Goal: Browse casually: Explore the website without a specific task or goal

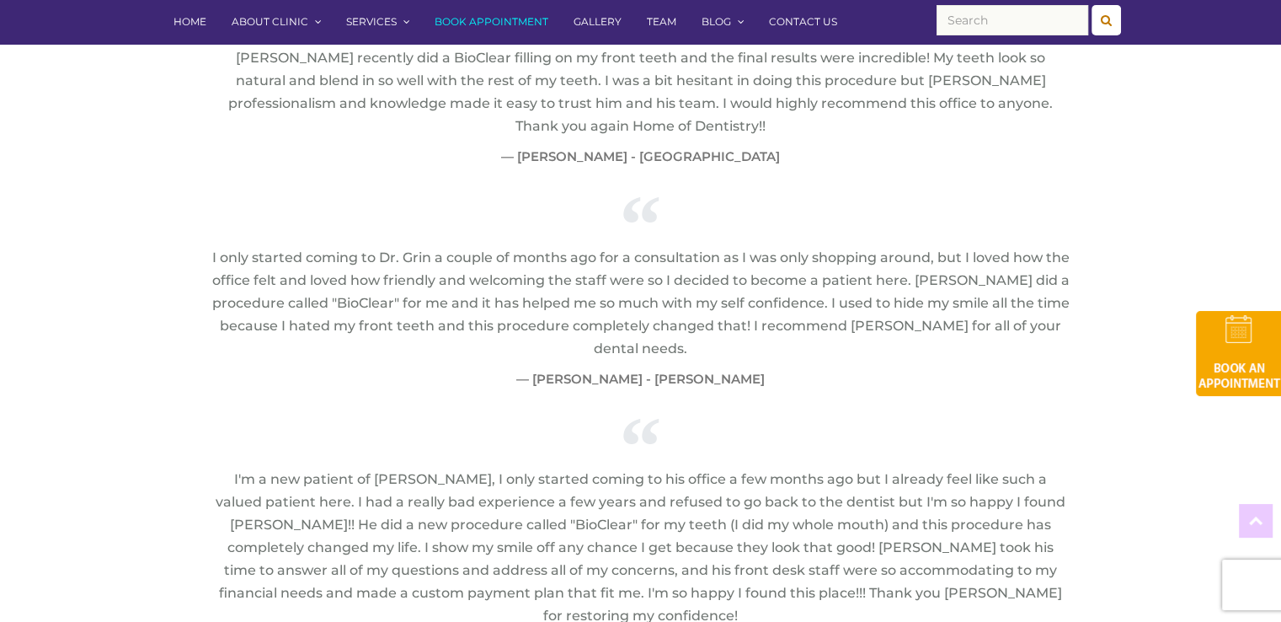
scroll to position [4215, 0]
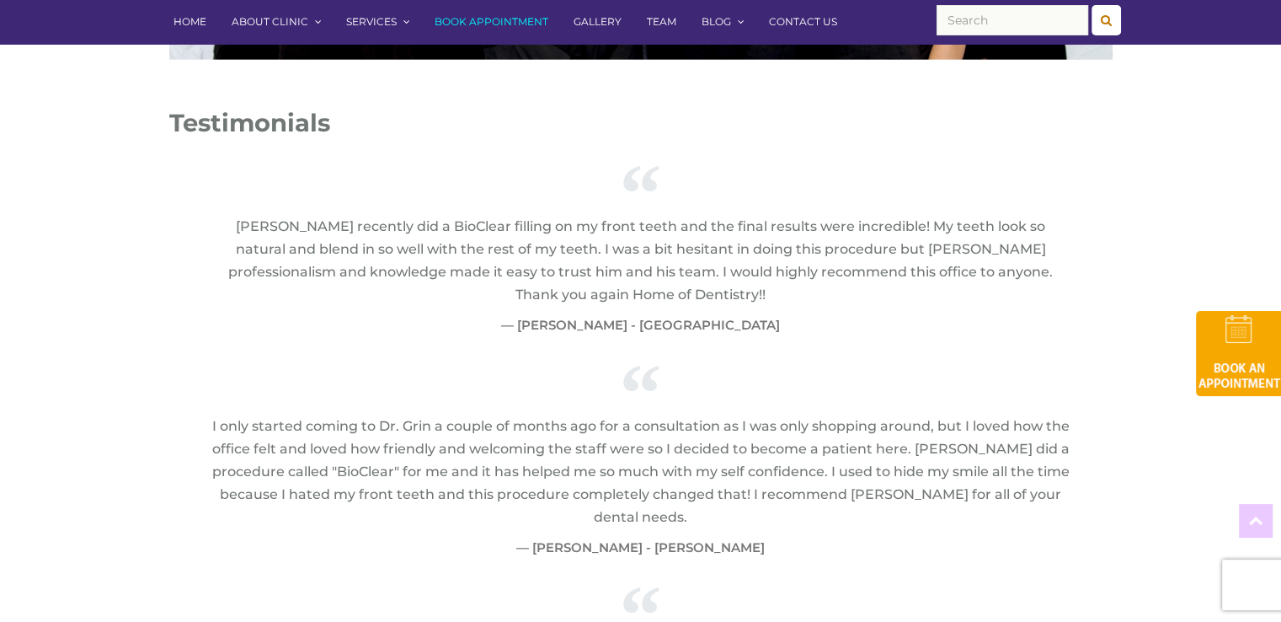
click at [596, 18] on link "Gallery" at bounding box center [597, 22] width 73 height 44
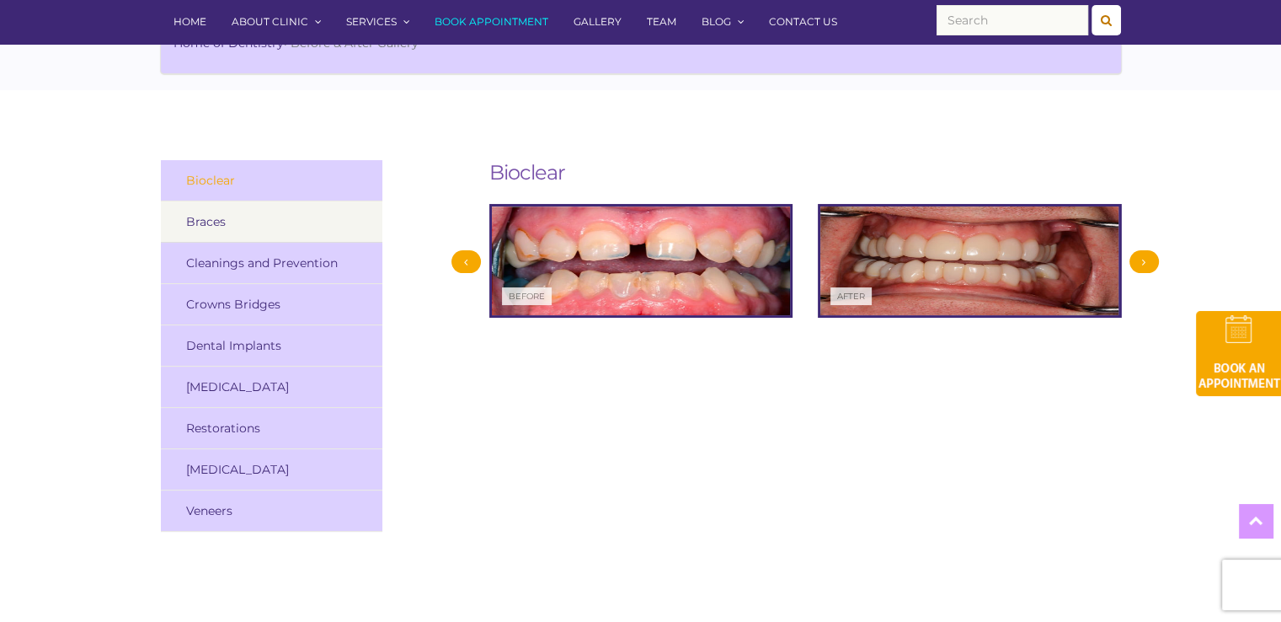
scroll to position [337, 0]
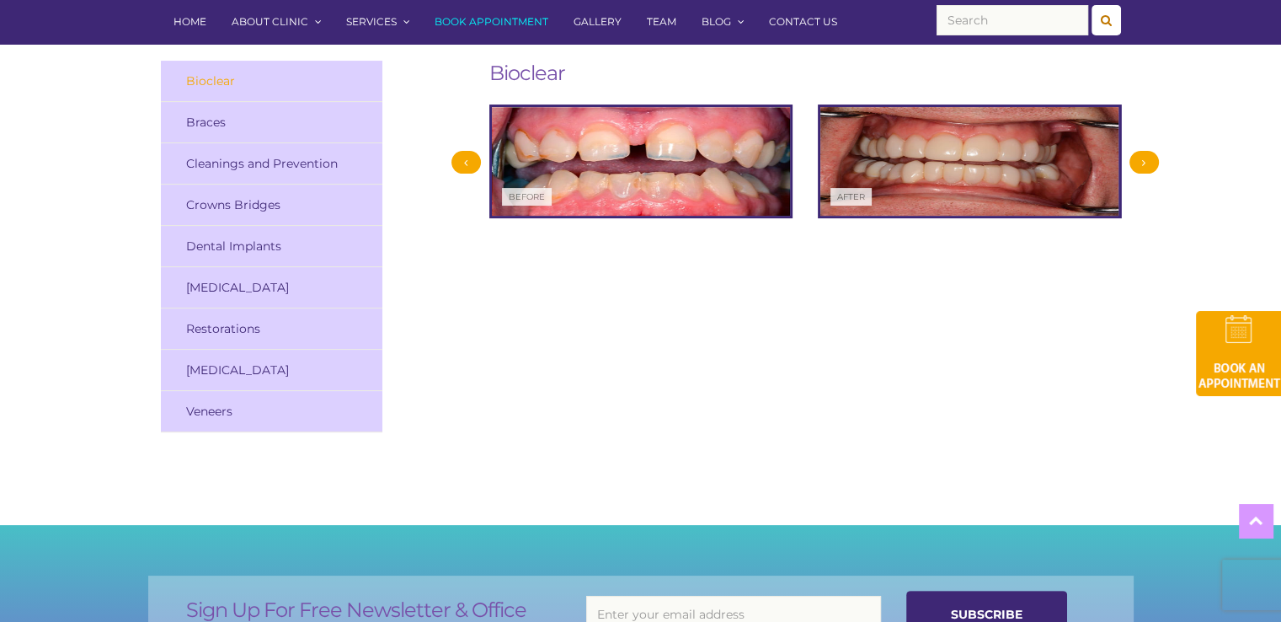
click at [1146, 159] on div at bounding box center [1144, 162] width 29 height 23
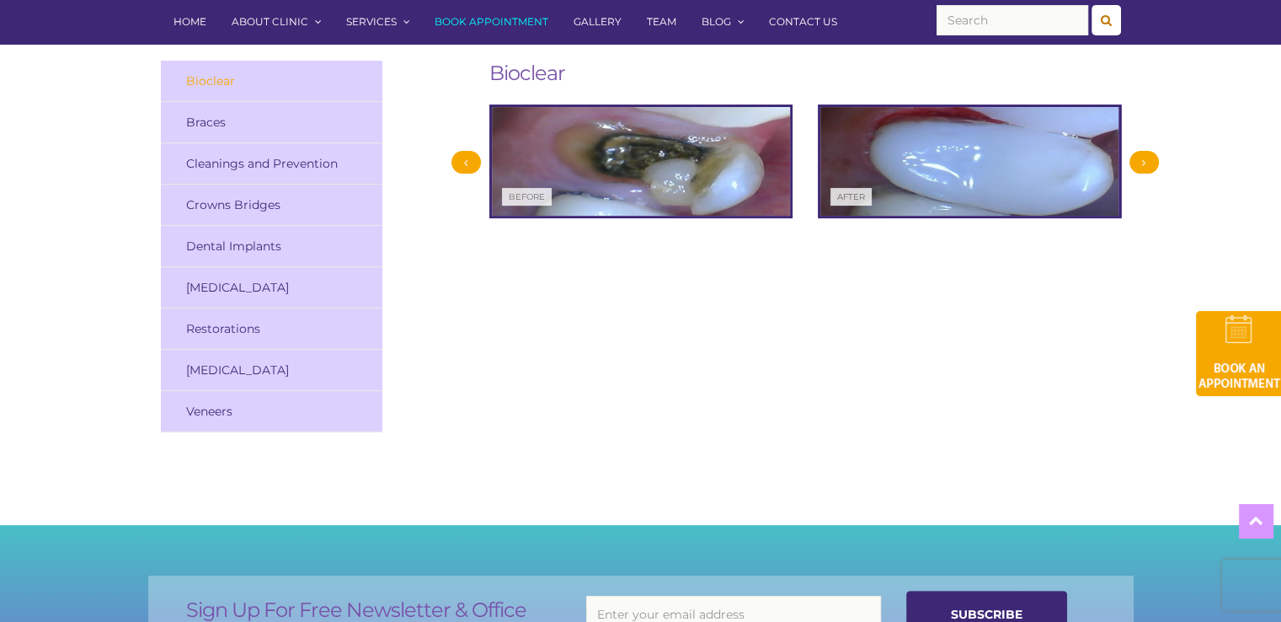
scroll to position [253, 0]
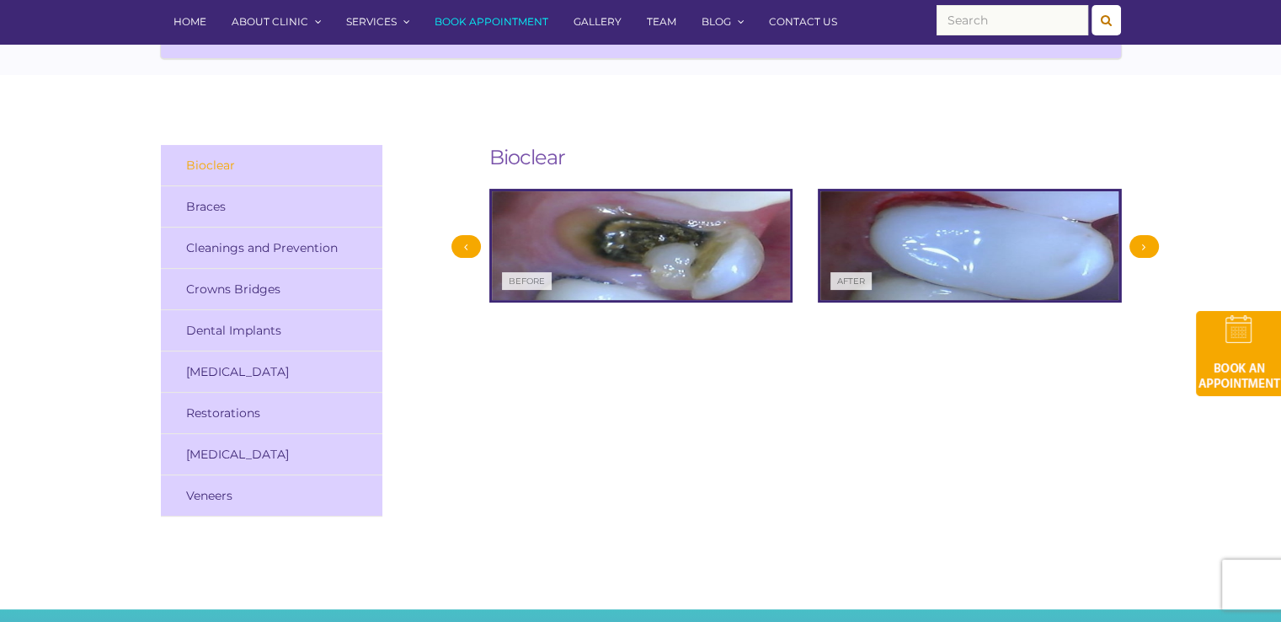
click at [1146, 249] on div at bounding box center [1144, 246] width 29 height 23
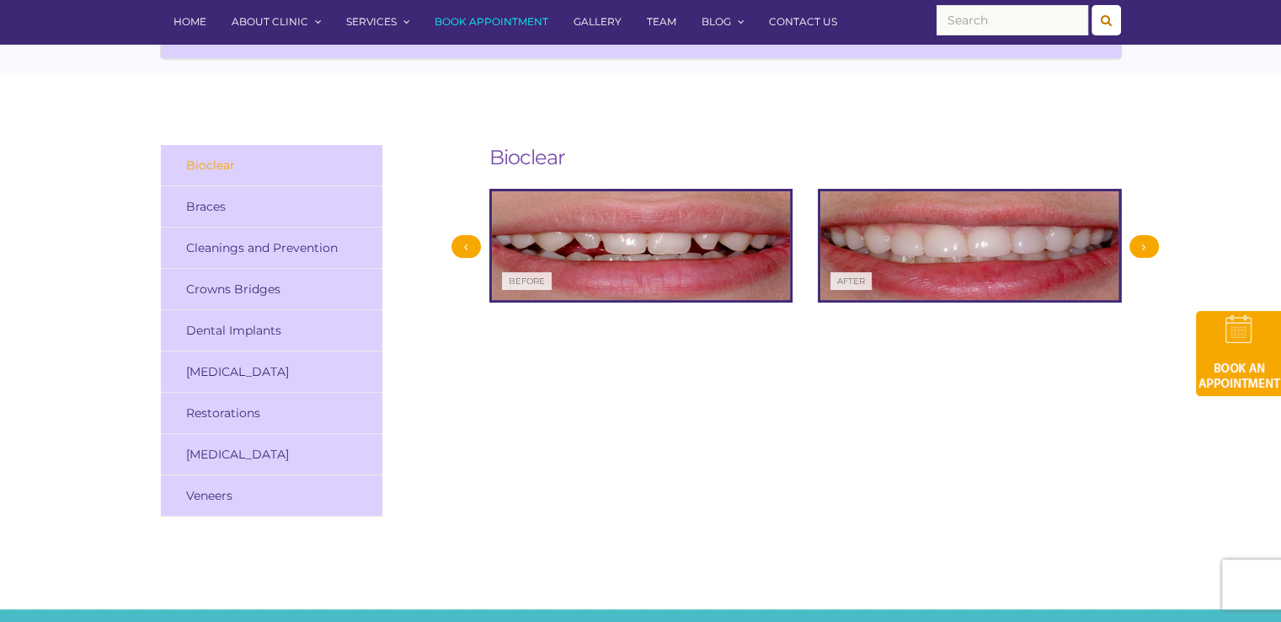
click at [1146, 249] on div at bounding box center [1144, 246] width 29 height 23
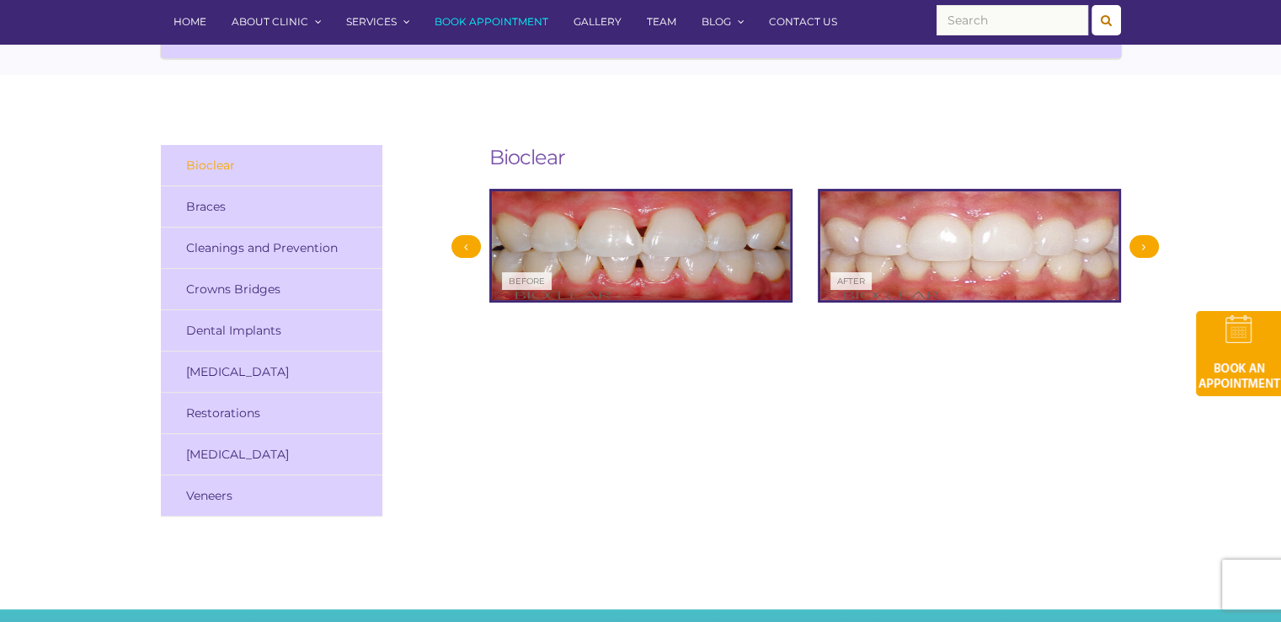
click at [1146, 249] on div at bounding box center [1144, 246] width 29 height 23
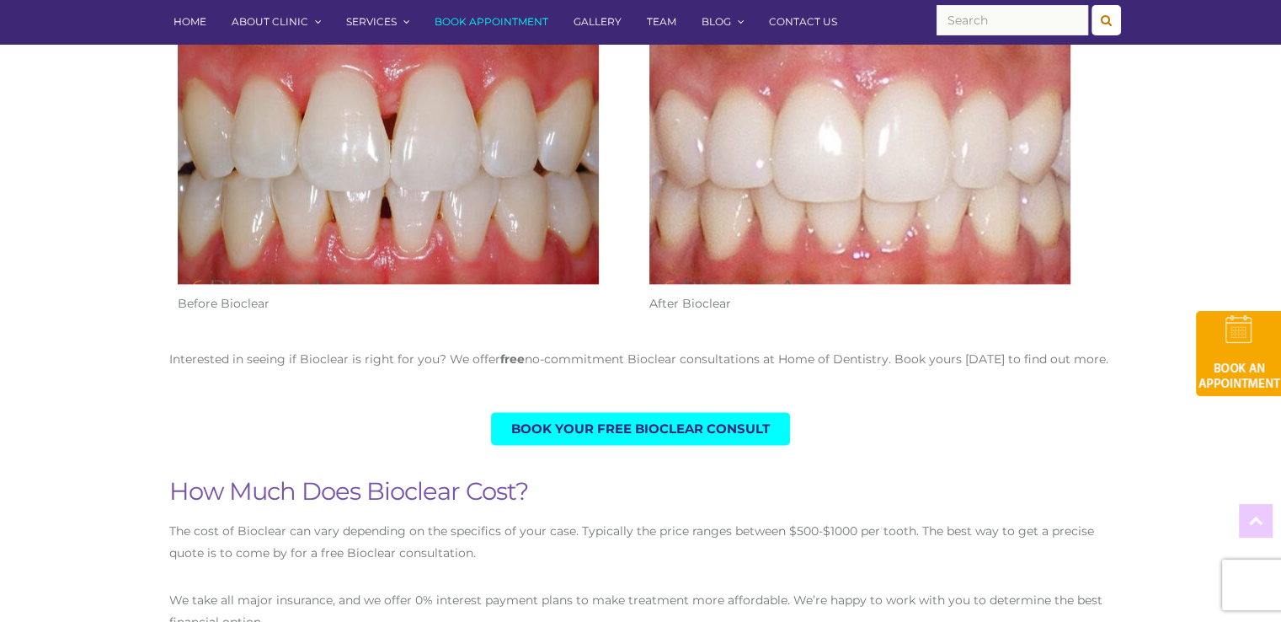
scroll to position [2190, 0]
